Goal: Task Accomplishment & Management: Manage account settings

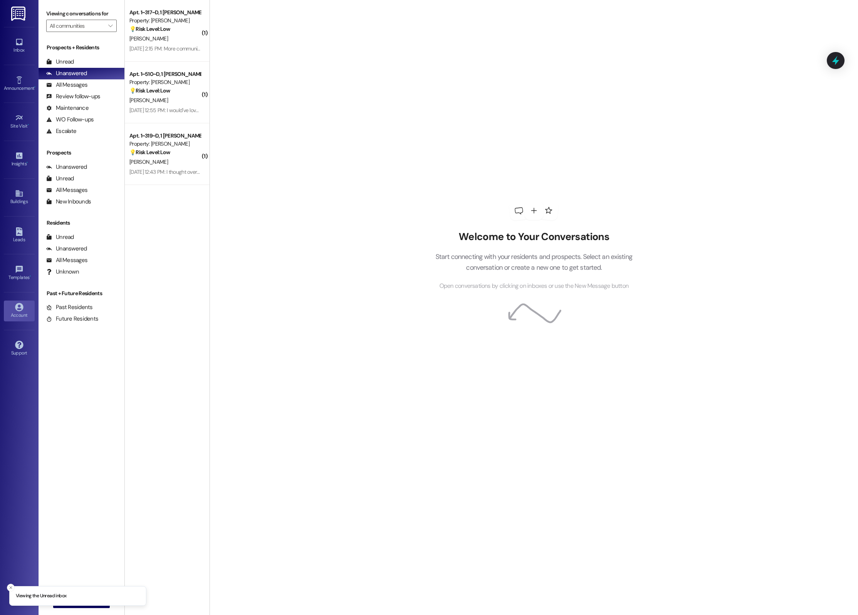
click at [18, 305] on icon at bounding box center [19, 307] width 8 height 8
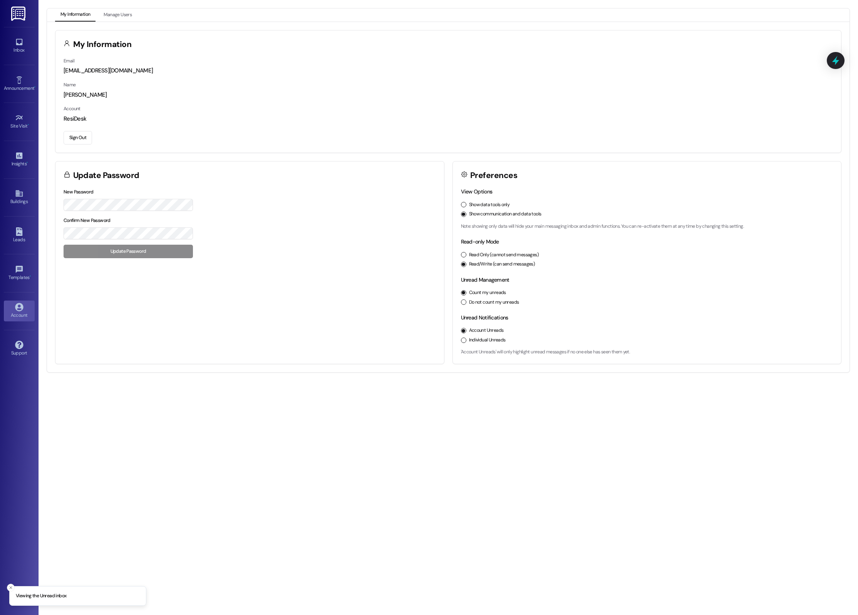
click at [89, 154] on div "My Information Email [EMAIL_ADDRESS][DOMAIN_NAME] Name [PERSON_NAME] Account Re…" at bounding box center [448, 197] width 786 height 334
click at [81, 142] on button "Sign Out" at bounding box center [78, 137] width 29 height 13
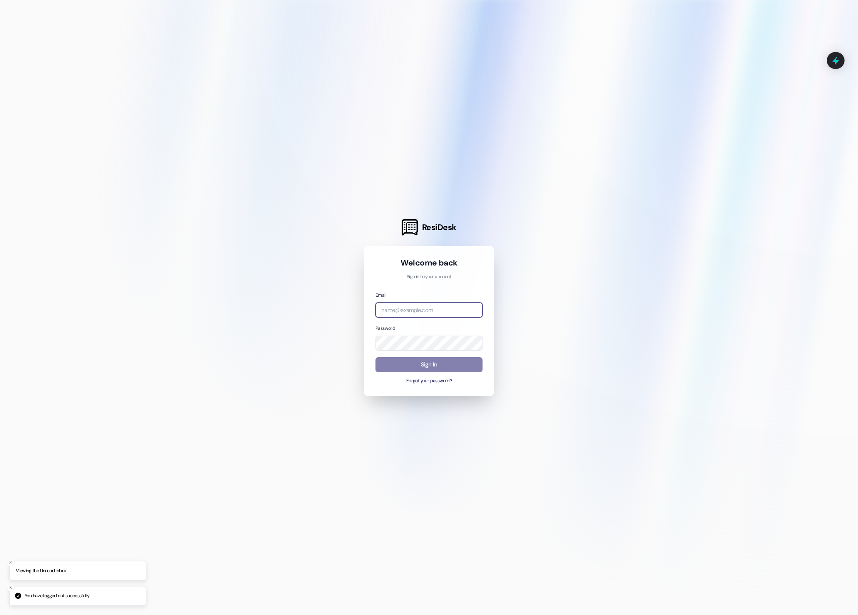
click at [430, 310] on input "email" at bounding box center [429, 309] width 107 height 15
click at [411, 310] on input "tdc" at bounding box center [429, 309] width 107 height 15
type input "t"
click at [470, 306] on input "t" at bounding box center [429, 309] width 107 height 15
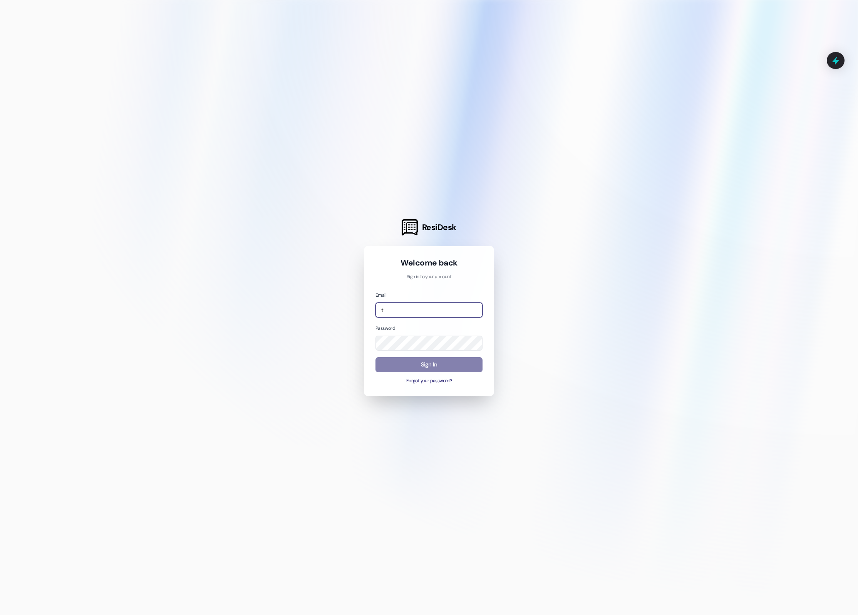
click at [470, 314] on input "t" at bounding box center [429, 309] width 107 height 15
type input "[EMAIL_ADDRESS][DOMAIN_NAME]"
